Goal: Task Accomplishment & Management: Manage account settings

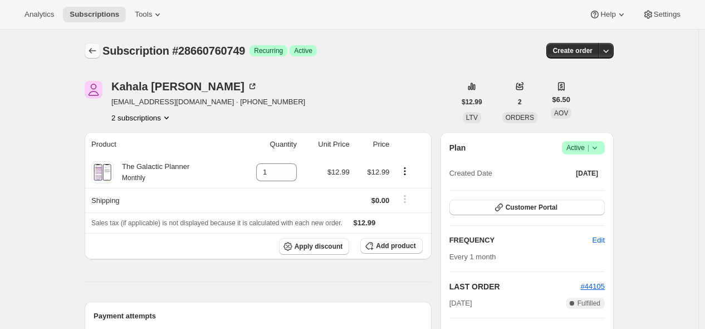
click at [91, 46] on icon "Subscriptions" at bounding box center [92, 50] width 11 height 11
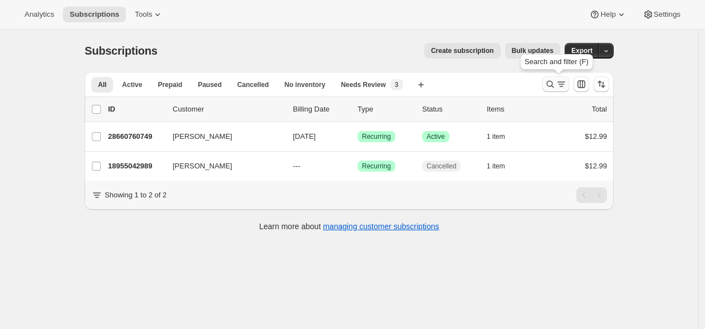
click at [556, 85] on icon "Search and filter results" at bounding box center [550, 84] width 11 height 11
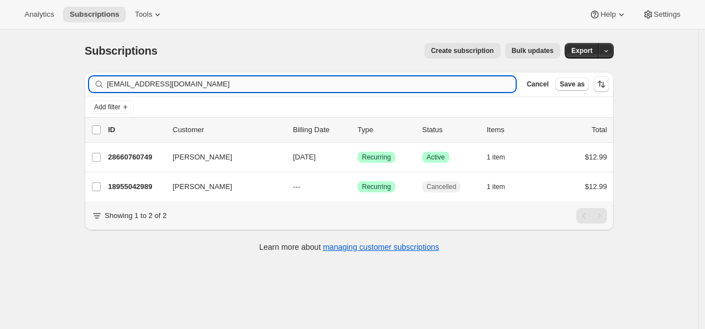
click at [402, 84] on input "[EMAIL_ADDRESS][DOMAIN_NAME]" at bounding box center [311, 84] width 409 height 16
type input "[EMAIL_ADDRESS][DOMAIN_NAME]"
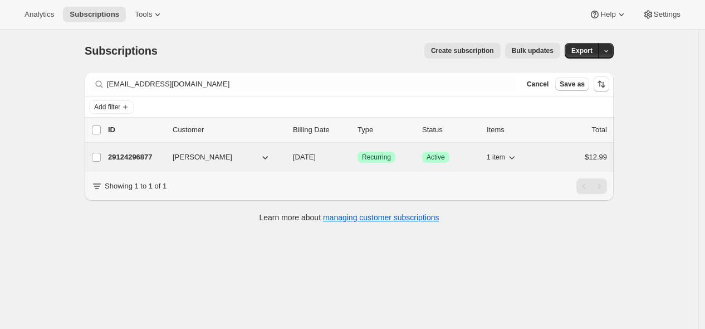
click at [140, 158] on p "29124296877" at bounding box center [136, 157] width 56 height 11
